Goal: Information Seeking & Learning: Learn about a topic

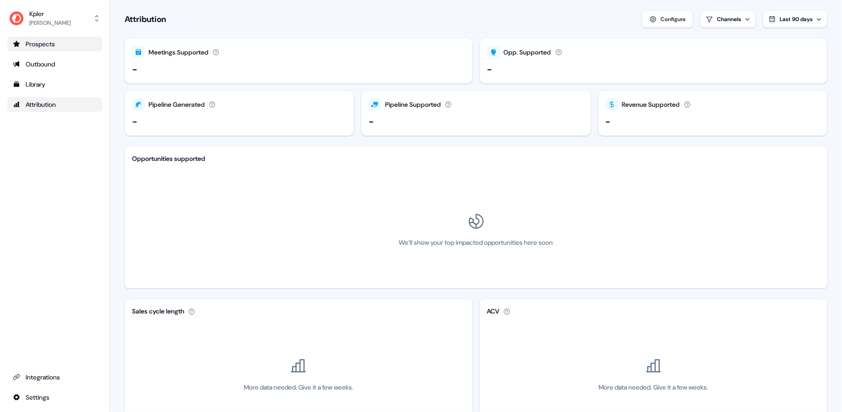
click at [66, 48] on div "Prospects" at bounding box center [55, 43] width 84 height 9
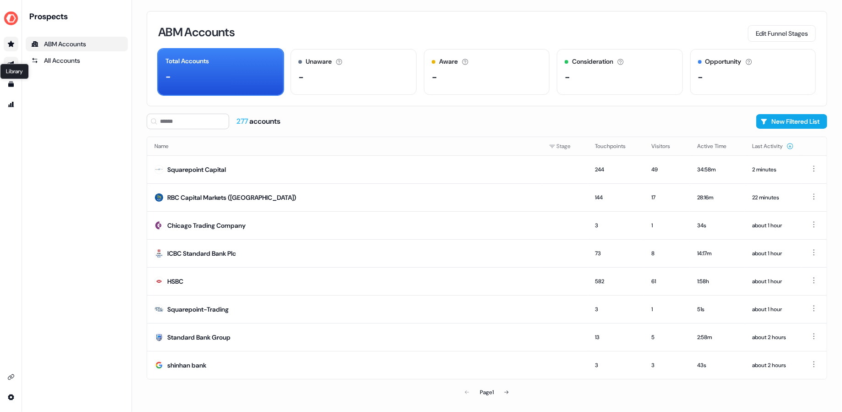
click at [11, 59] on link "Go to outbound experience" at bounding box center [11, 64] width 15 height 15
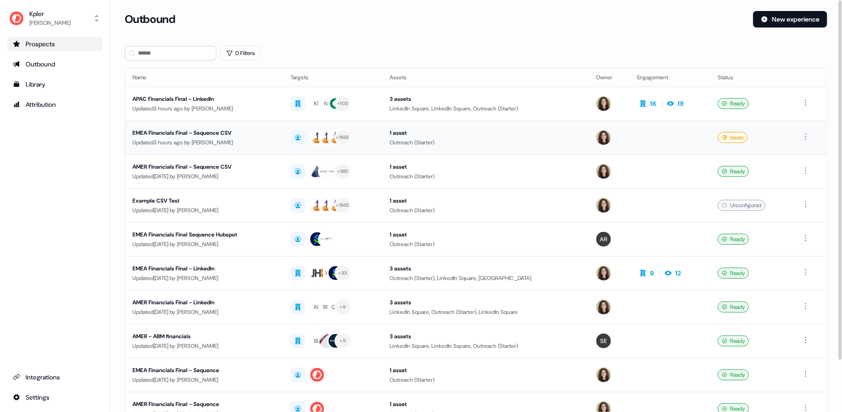
click at [275, 144] on div "Updated 3 hours ago by Alexandra Giannelou" at bounding box center [203, 142] width 143 height 9
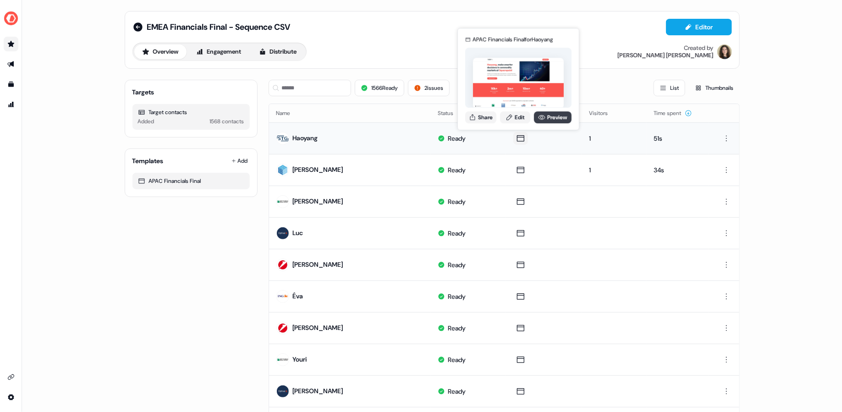
click at [553, 118] on link "Preview" at bounding box center [553, 117] width 38 height 12
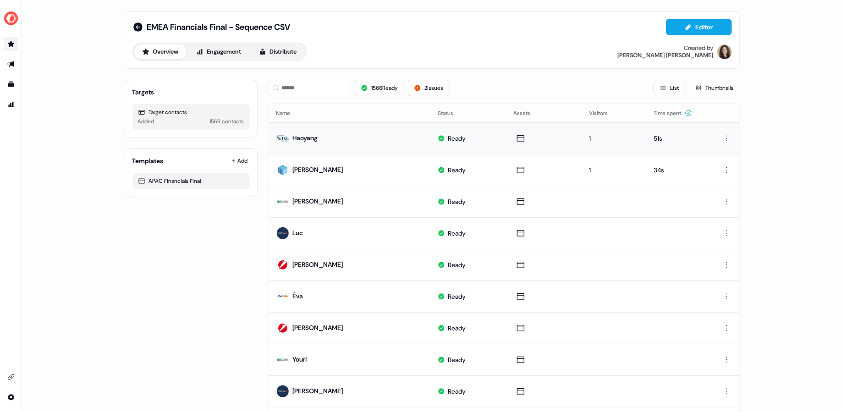
click at [136, 24] on icon at bounding box center [137, 26] width 9 height 9
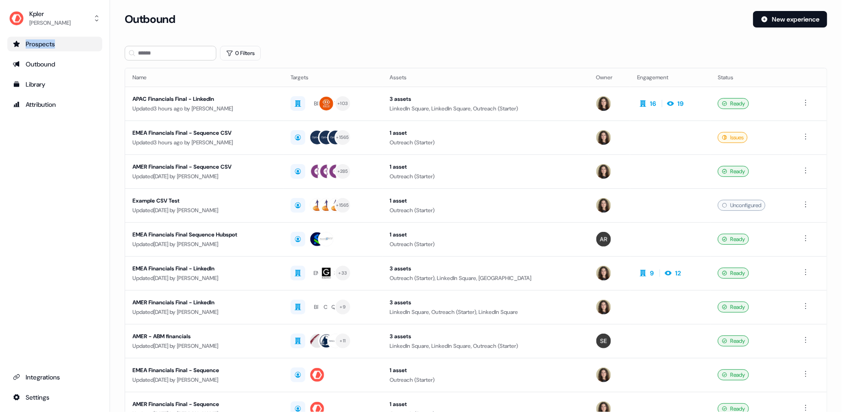
drag, startPoint x: 61, startPoint y: 63, endPoint x: 54, endPoint y: 33, distance: 31.6
click at [54, 33] on div "Kpler Aleksandra Rakowska Prospects Outbound Library Attribution Integrations S…" at bounding box center [55, 206] width 110 height 412
click at [57, 39] on div "Prospects" at bounding box center [55, 43] width 84 height 9
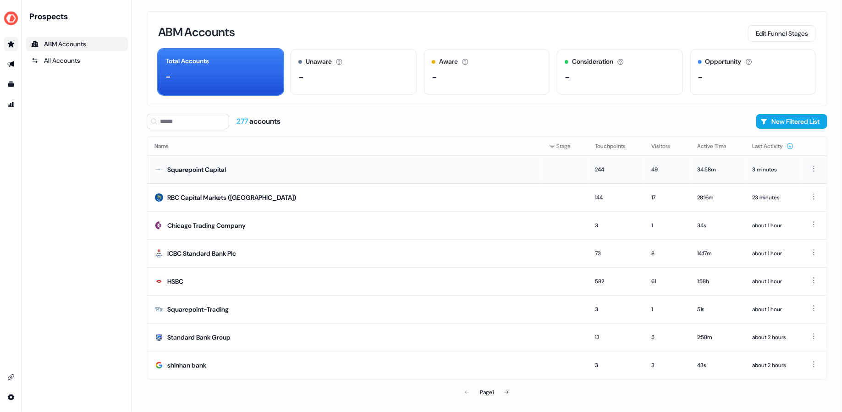
click at [269, 164] on td "Squarepoint Capital" at bounding box center [344, 169] width 395 height 28
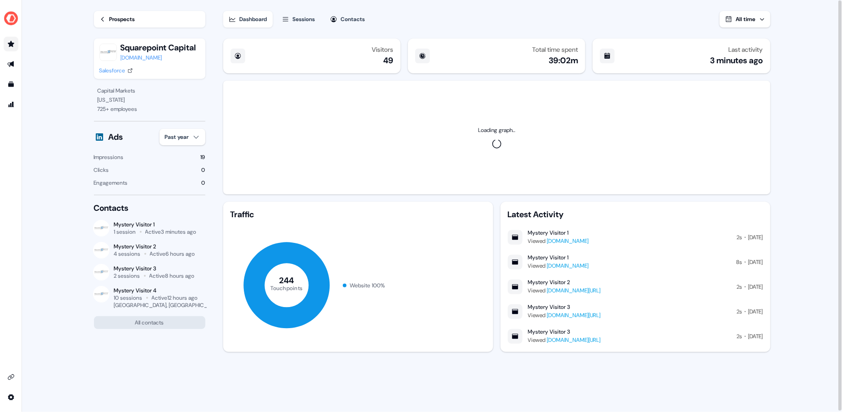
click at [297, 22] on div "Sessions" at bounding box center [304, 19] width 22 height 9
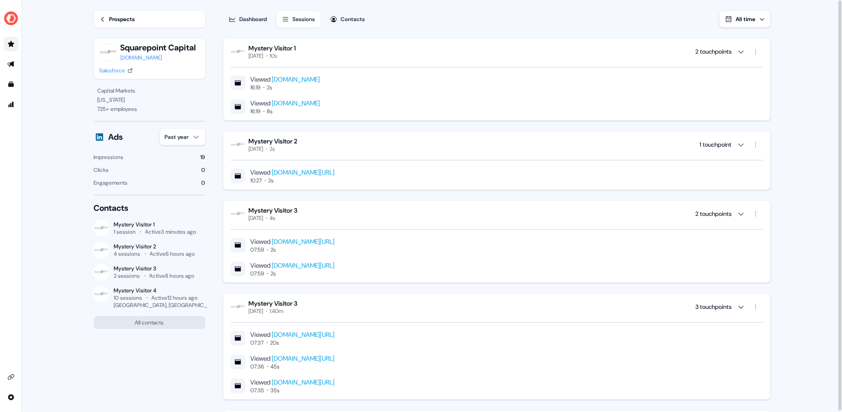
click at [743, 53] on icon "button" at bounding box center [740, 51] width 7 height 7
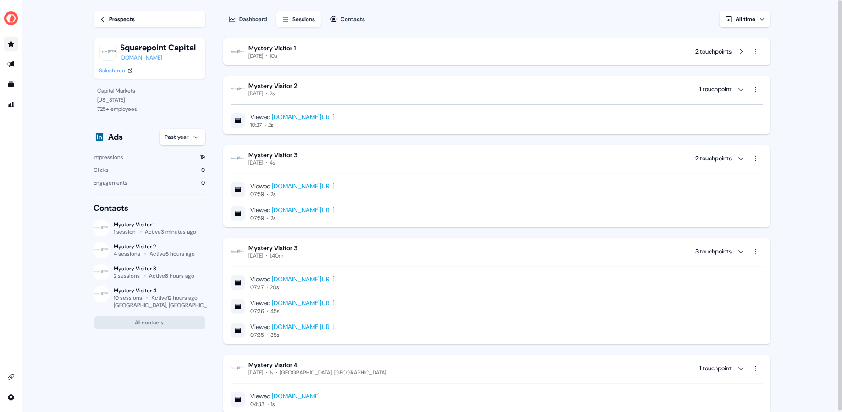
click at [742, 53] on icon "button" at bounding box center [740, 51] width 7 height 7
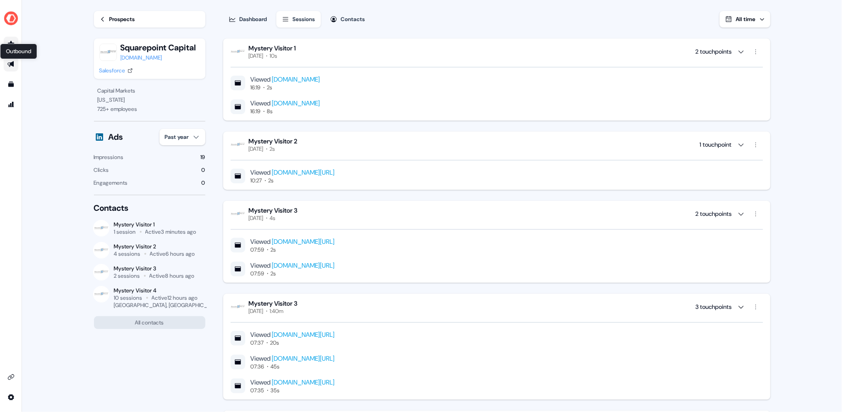
click at [14, 63] on icon "Go to outbound experience" at bounding box center [10, 63] width 7 height 7
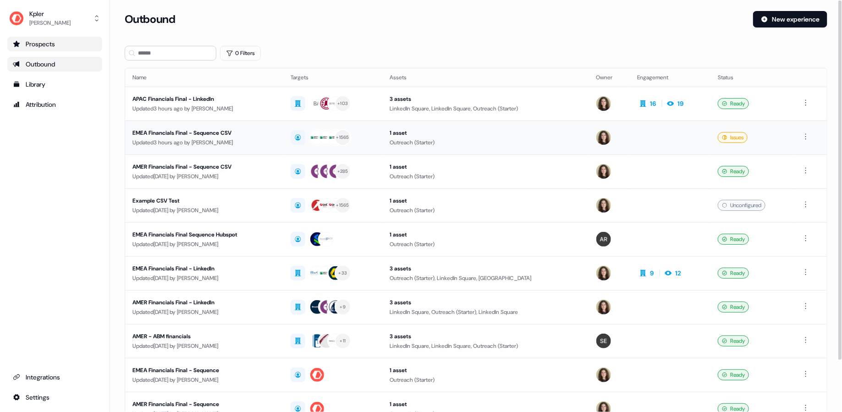
click at [275, 147] on td "EMEA Financials Final - Sequence CSV Updated 3 hours ago by Alexandra Giannelou" at bounding box center [204, 138] width 158 height 34
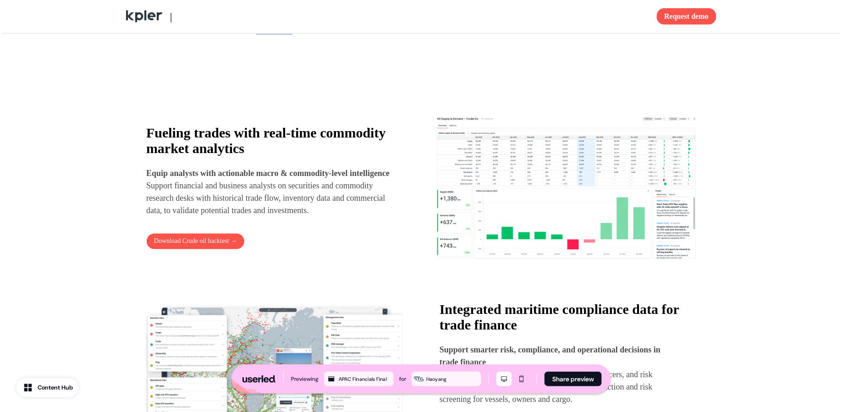
scroll to position [446, 0]
click at [222, 249] on button "Download Crude oil backtest →" at bounding box center [193, 241] width 99 height 16
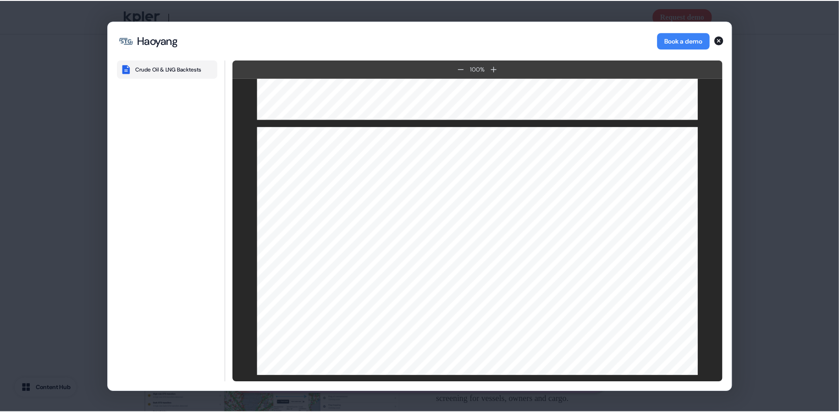
scroll to position [0, 0]
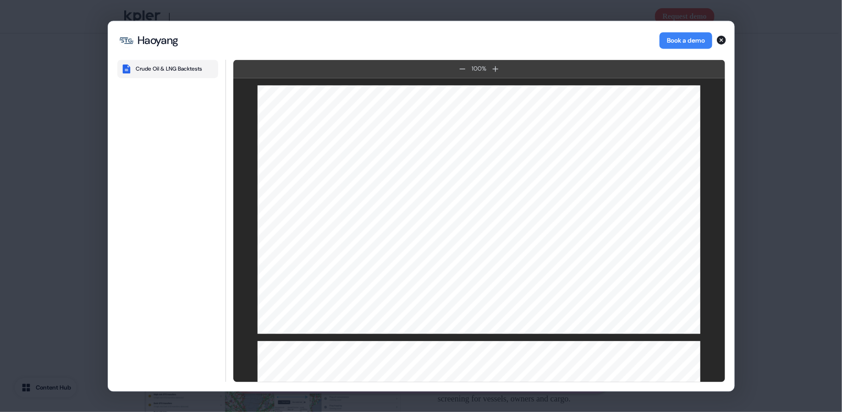
click at [719, 46] on div "Haoyang Book a demo" at bounding box center [421, 40] width 626 height 38
click at [720, 42] on icon "button" at bounding box center [721, 39] width 9 height 9
